Goal: Task Accomplishment & Management: Manage account settings

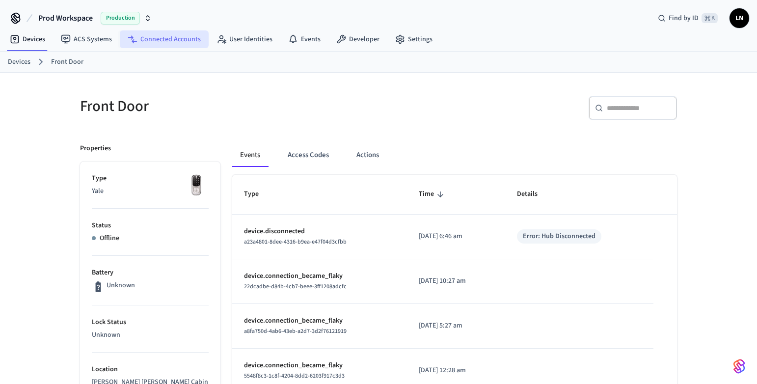
click at [183, 36] on link "Connected Accounts" at bounding box center [164, 39] width 89 height 18
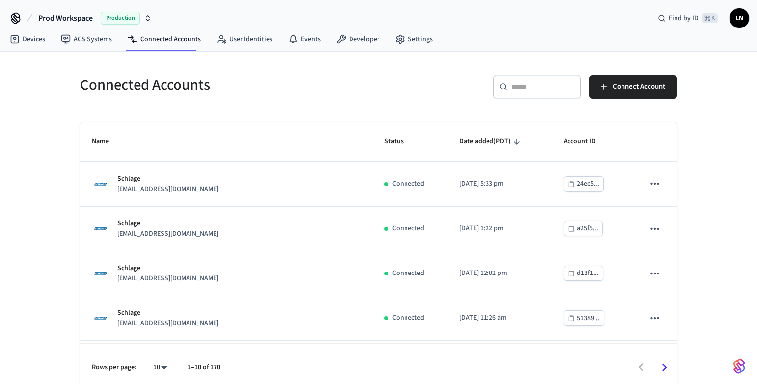
click at [513, 140] on icon "sticky table" at bounding box center [517, 142] width 9 height 9
click at [165, 367] on body "Prod Workspace Production Find by ID ⌘ K LN Devices ACS Systems Connected Accou…" at bounding box center [378, 195] width 757 height 391
click at [163, 356] on li "All" at bounding box center [156, 355] width 26 height 26
type input "**"
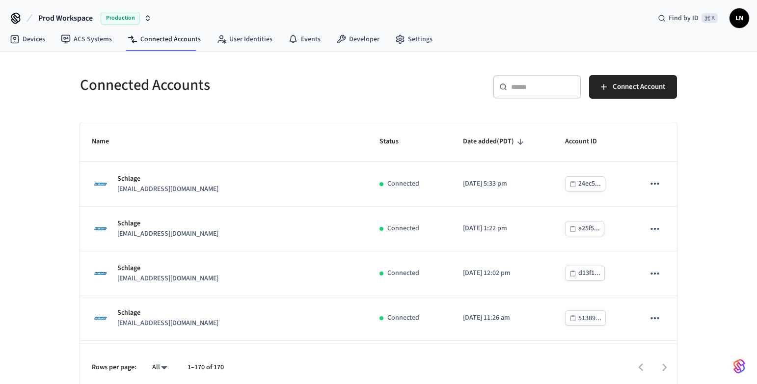
click at [516, 145] on icon "sticky table" at bounding box center [520, 142] width 9 height 9
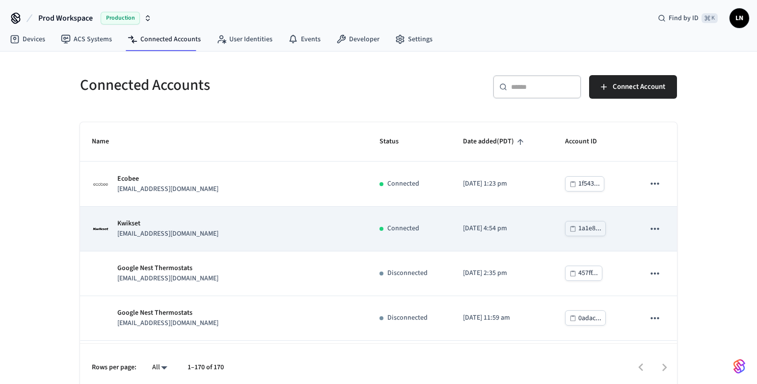
click at [139, 223] on p "Kwikset" at bounding box center [167, 224] width 101 height 10
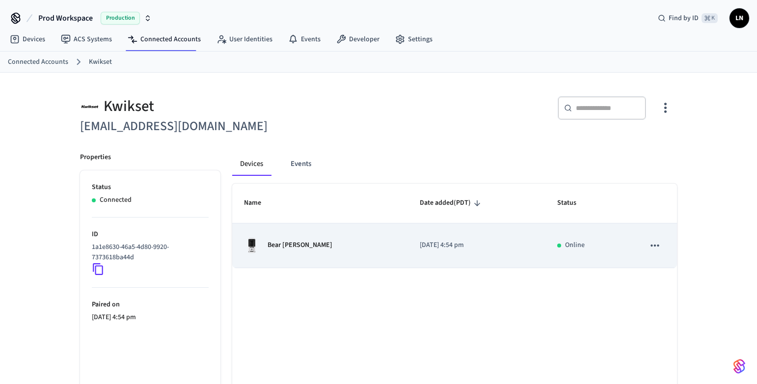
click at [296, 245] on p "Bear [PERSON_NAME]" at bounding box center [300, 245] width 65 height 10
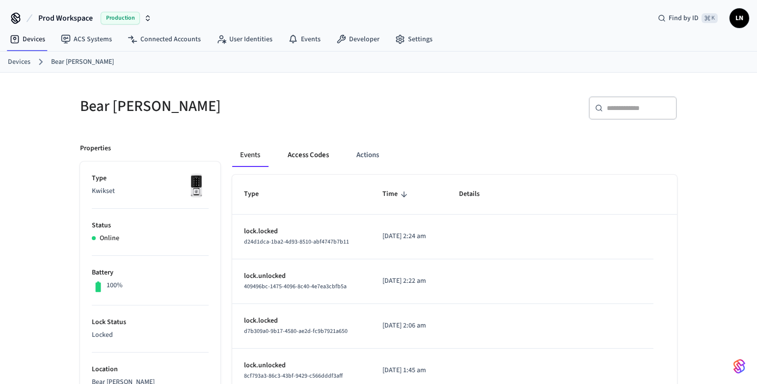
click at [319, 155] on button "Access Codes" at bounding box center [308, 155] width 57 height 24
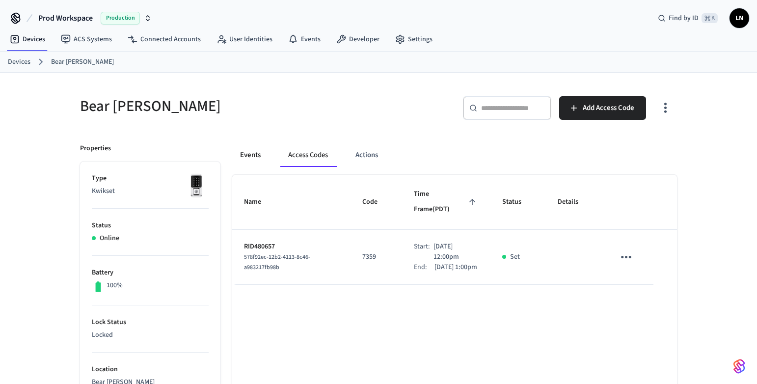
click at [247, 155] on button "Events" at bounding box center [250, 155] width 36 height 24
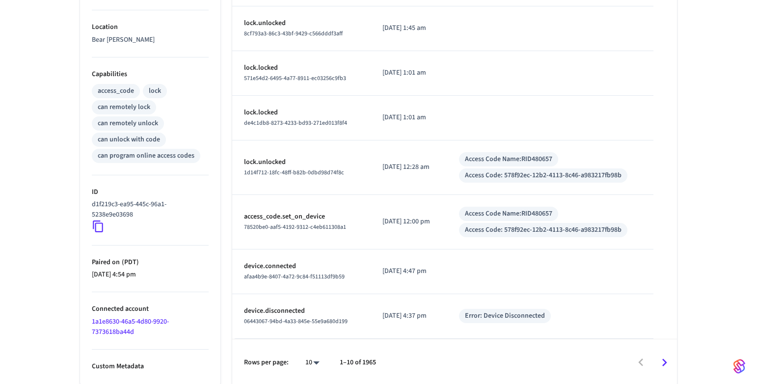
scroll to position [345, 0]
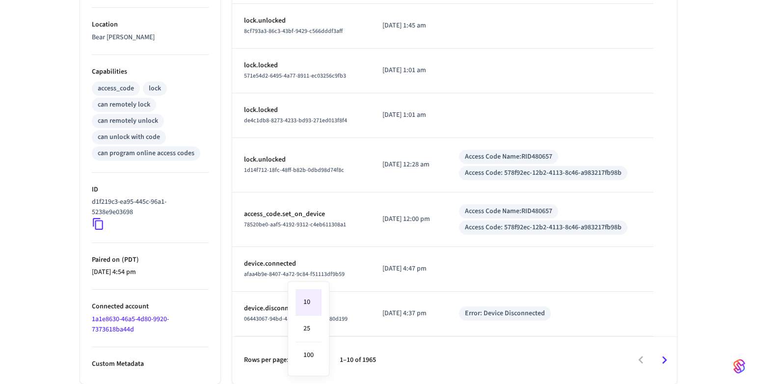
click at [316, 359] on body "Prod Workspace Production Find by ID ⌘ K LN Devices ACS Systems Connected Accou…" at bounding box center [378, 19] width 757 height 729
click at [316, 359] on li "100" at bounding box center [309, 355] width 26 height 26
type input "***"
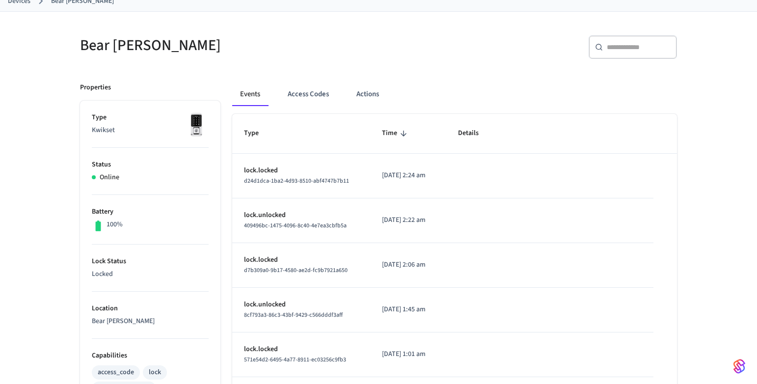
scroll to position [0, 0]
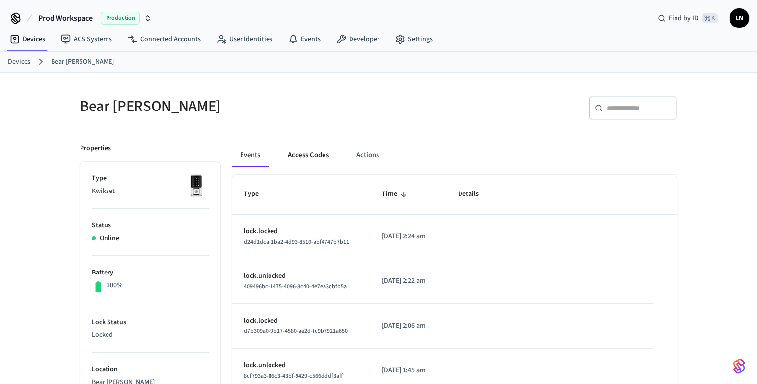
click at [310, 154] on button "Access Codes" at bounding box center [308, 155] width 57 height 24
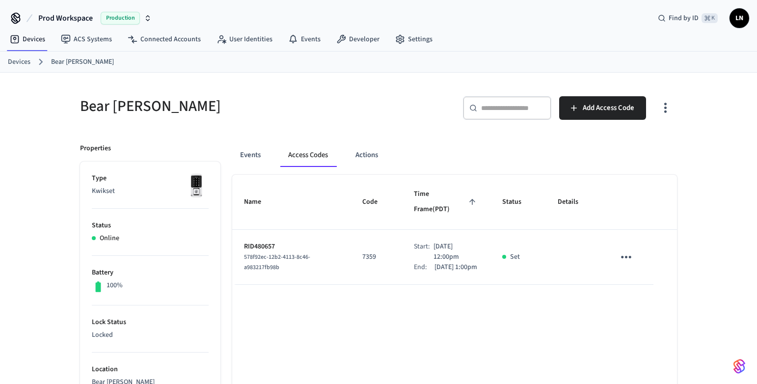
click at [666, 111] on icon "button" at bounding box center [666, 108] width 2 height 10
click at [608, 148] on li "Show unmanaged access codes on device" at bounding box center [602, 149] width 138 height 26
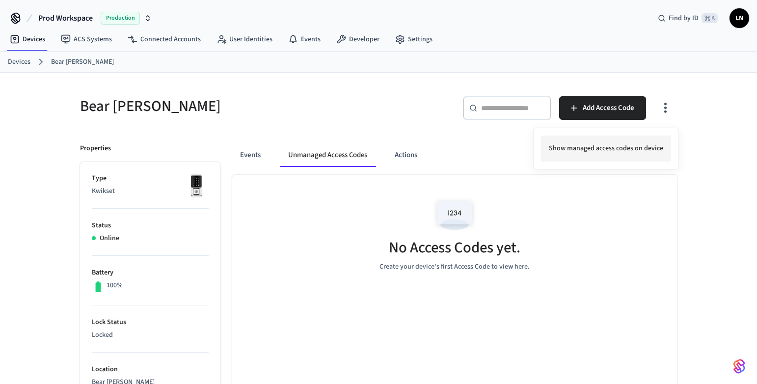
click at [588, 145] on li "Show managed access codes on device" at bounding box center [606, 149] width 130 height 26
